Goal: Check status: Check status

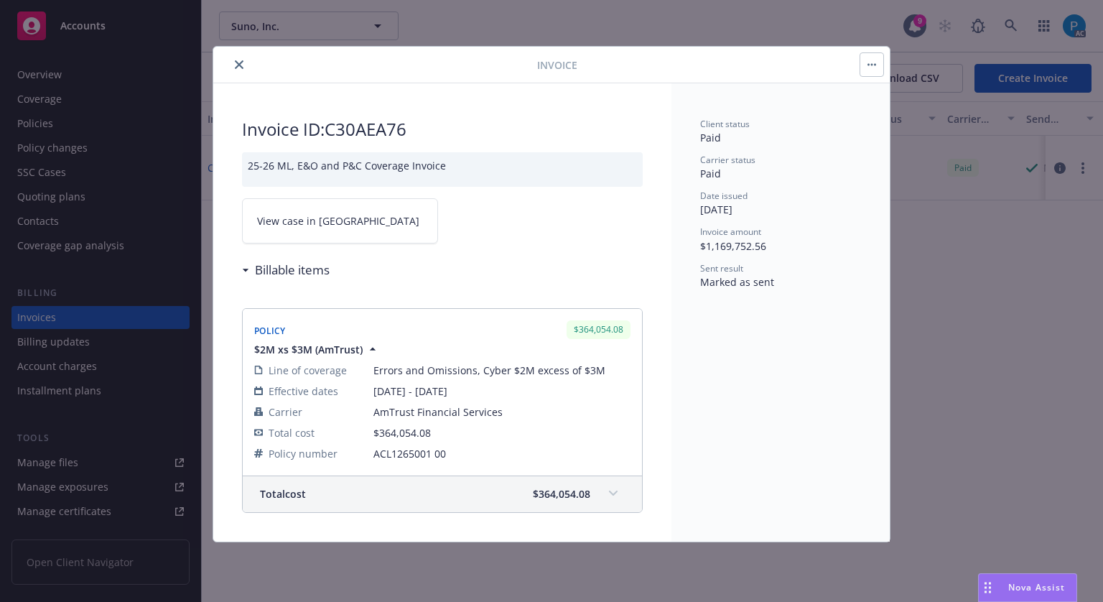
drag, startPoint x: 0, startPoint y: 0, endPoint x: 84, endPoint y: 36, distance: 91.4
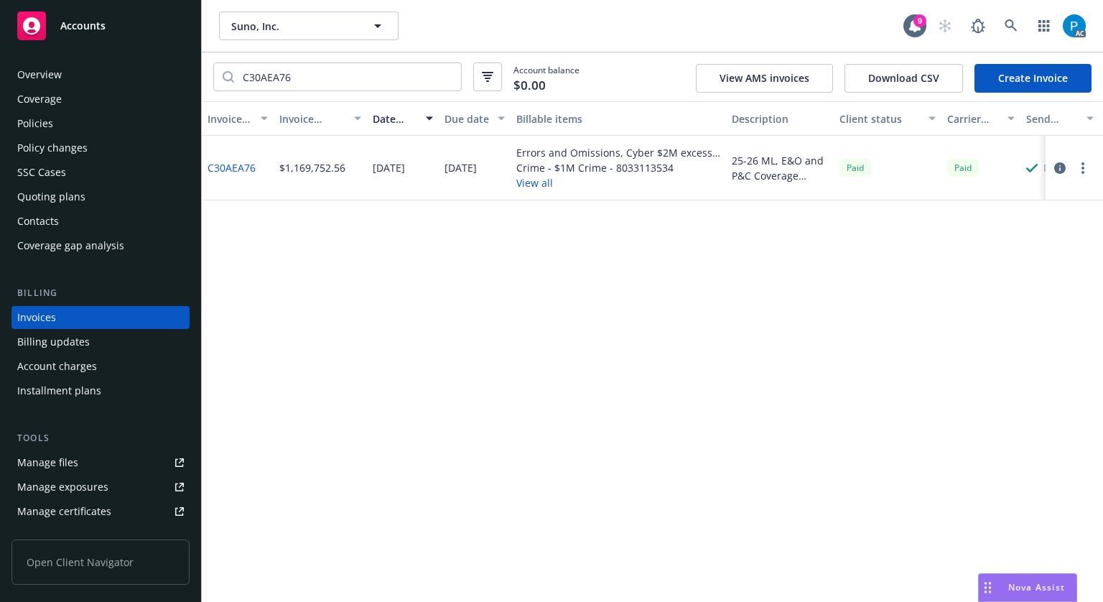
click at [83, 39] on div "Accounts" at bounding box center [100, 25] width 167 height 29
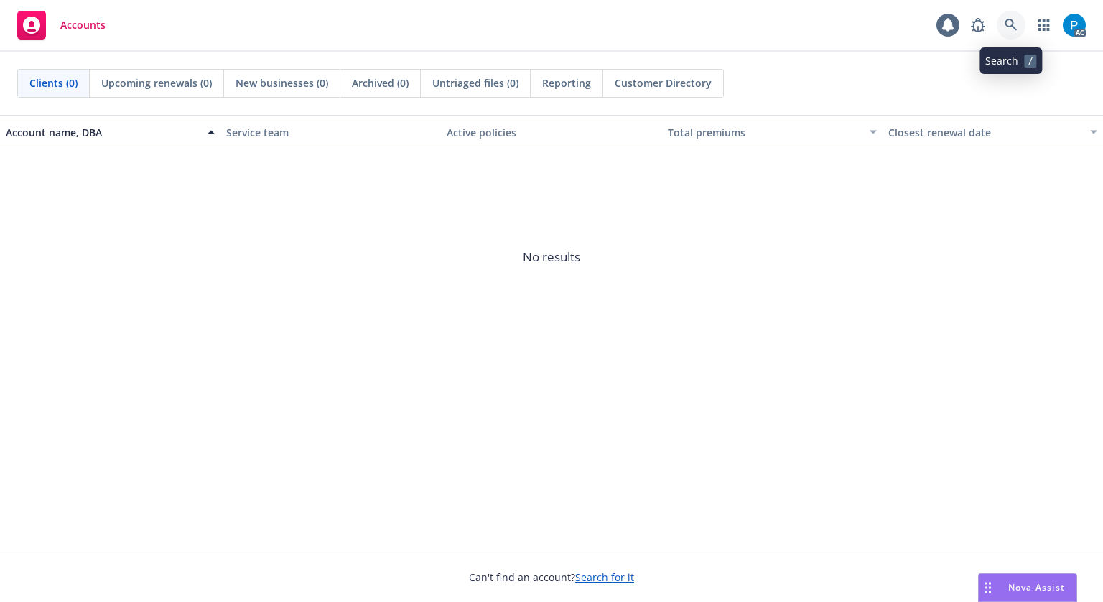
click at [1016, 29] on icon at bounding box center [1011, 25] width 12 height 12
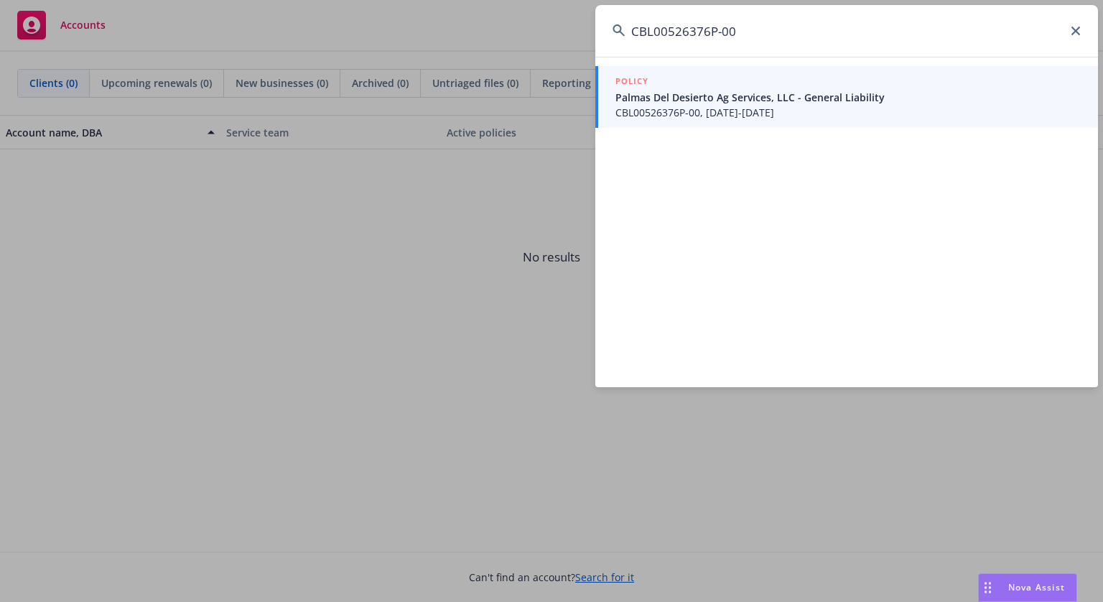
type input "CBL00526376P-00"
click at [775, 111] on span "CBL00526376P-00, [DATE]-[DATE]" at bounding box center [847, 112] width 465 height 15
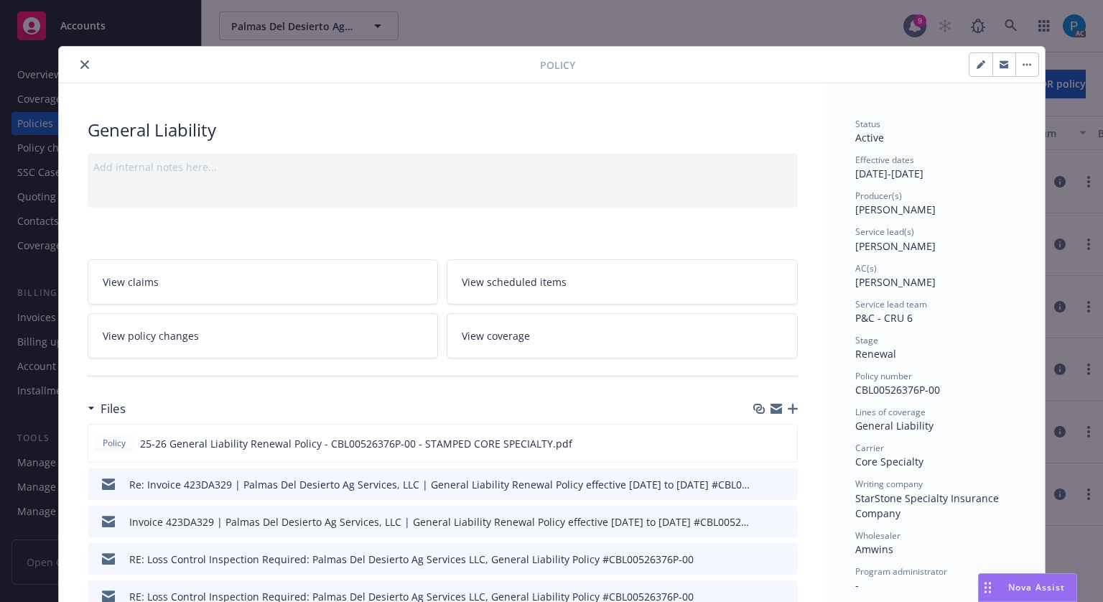
click at [80, 63] on icon "close" at bounding box center [84, 64] width 9 height 9
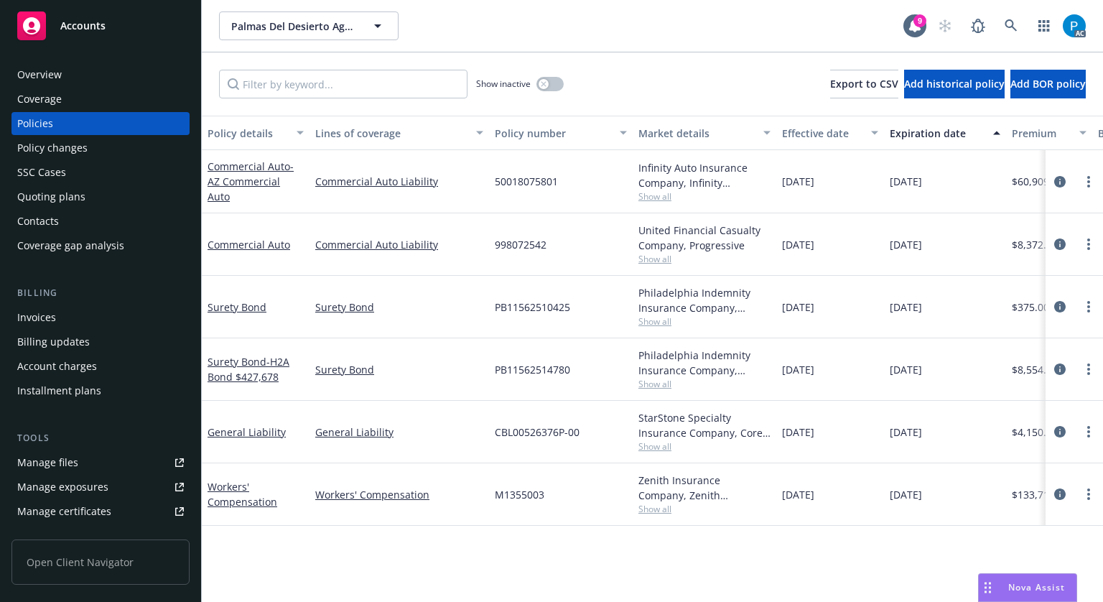
click at [37, 309] on div "Invoices" at bounding box center [36, 317] width 39 height 23
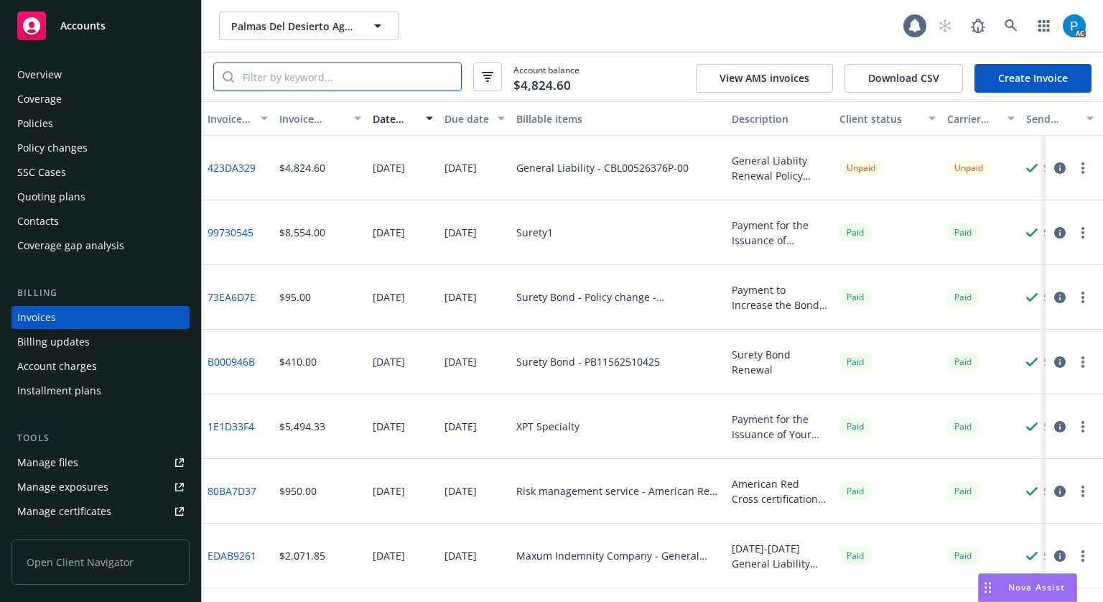
click at [370, 65] on input "search" at bounding box center [347, 76] width 227 height 27
paste input "CBL00526376P-00"
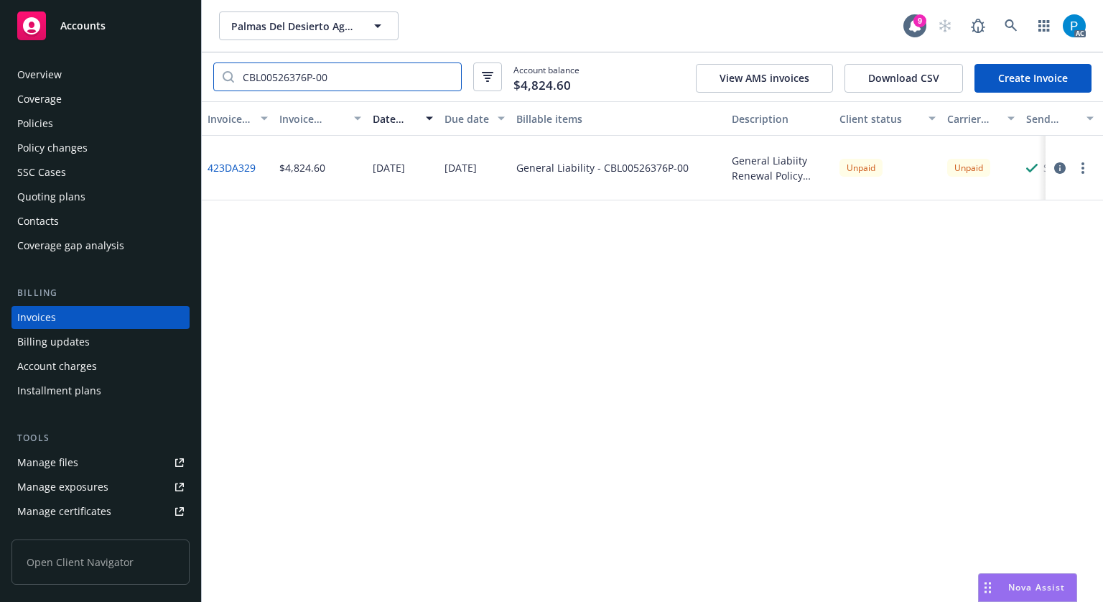
type input "CBL00526376P-00"
click at [1058, 168] on icon "button" at bounding box center [1059, 167] width 11 height 11
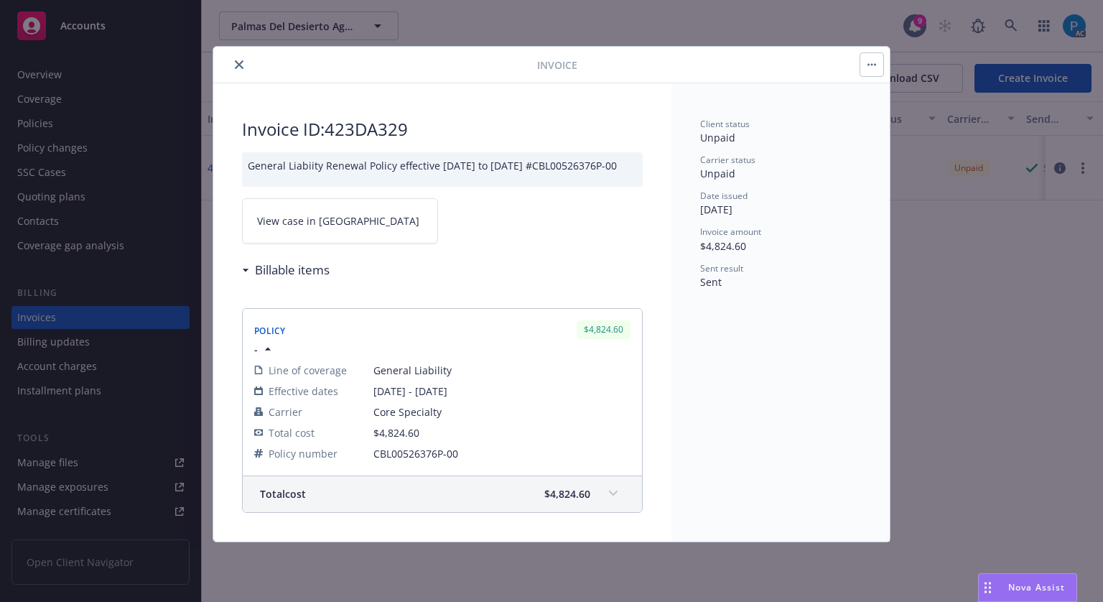
click at [362, 215] on link "View case in [GEOGRAPHIC_DATA]" at bounding box center [340, 220] width 196 height 45
